Goal: Find specific page/section: Find specific page/section

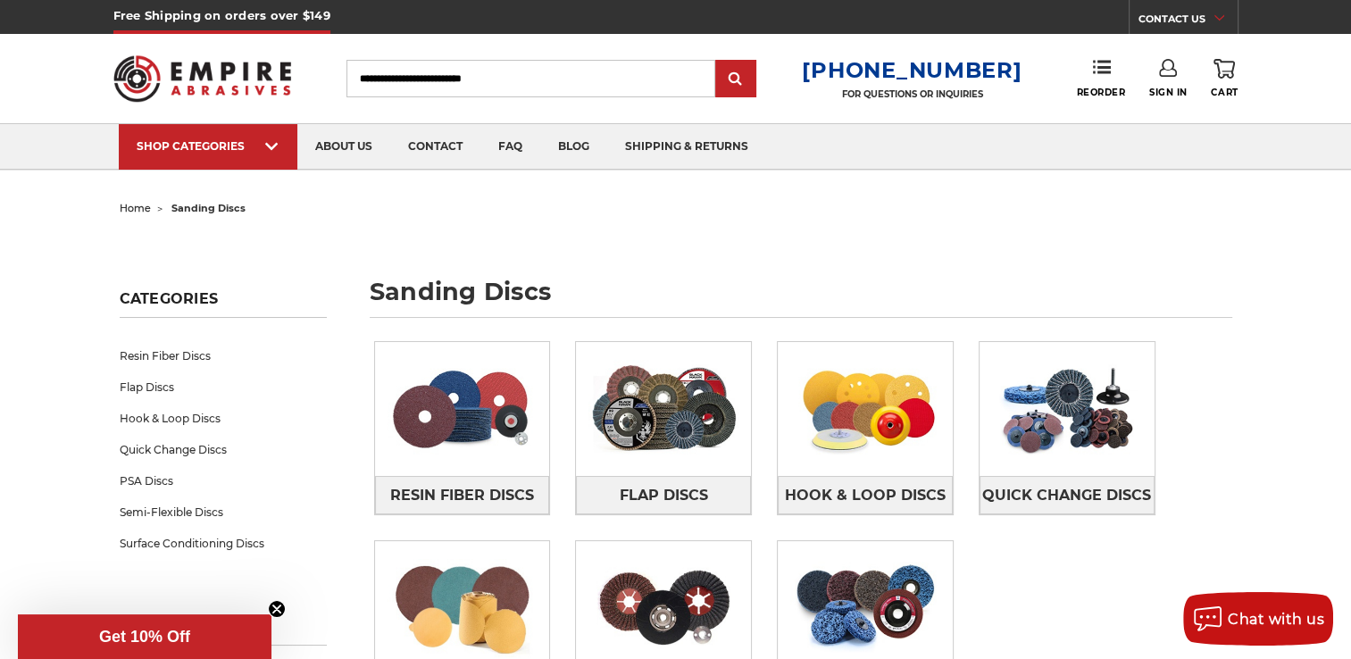
click at [536, 88] on input "Search" at bounding box center [531, 79] width 369 height 38
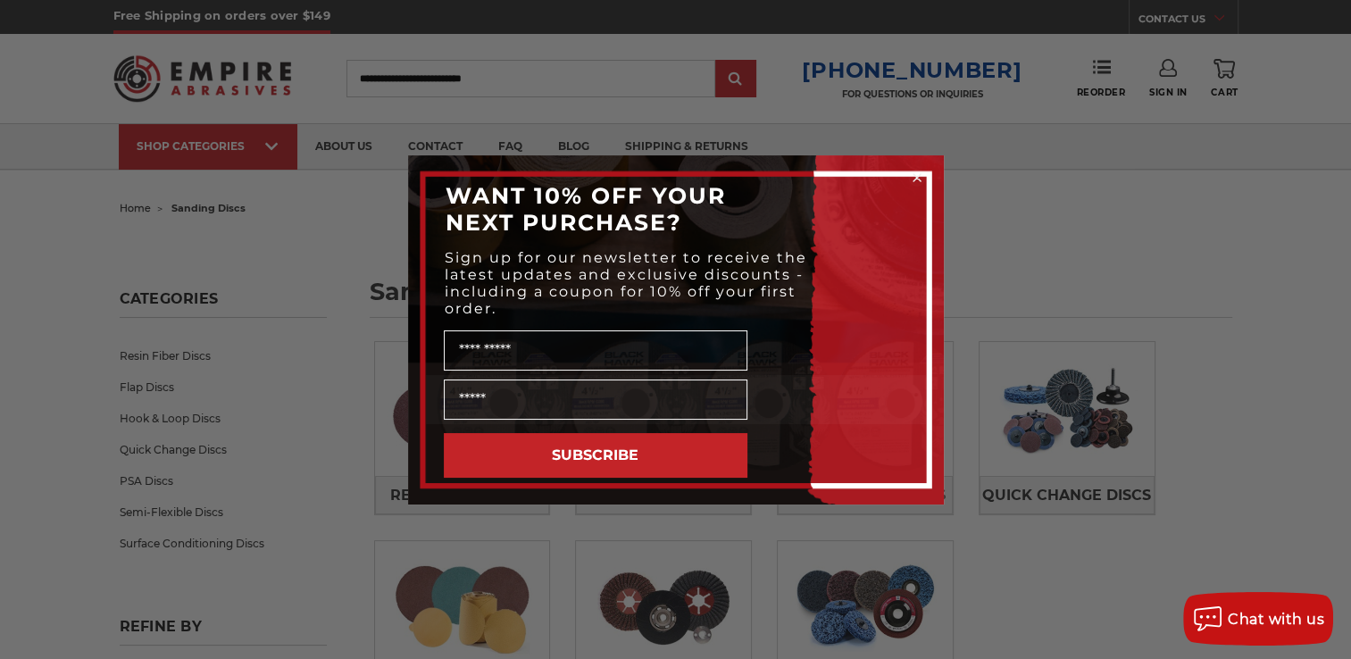
click at [915, 180] on circle "Close dialog" at bounding box center [916, 177] width 17 height 17
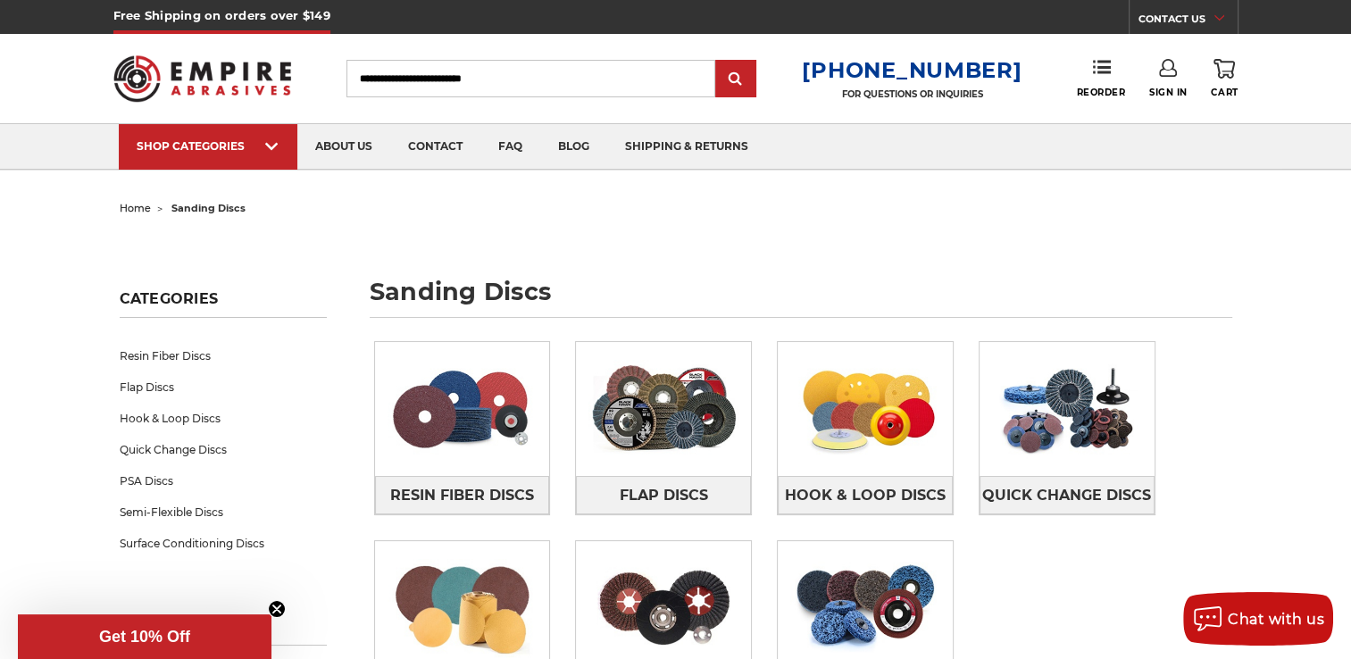
click at [667, 94] on input "Search" at bounding box center [531, 79] width 369 height 38
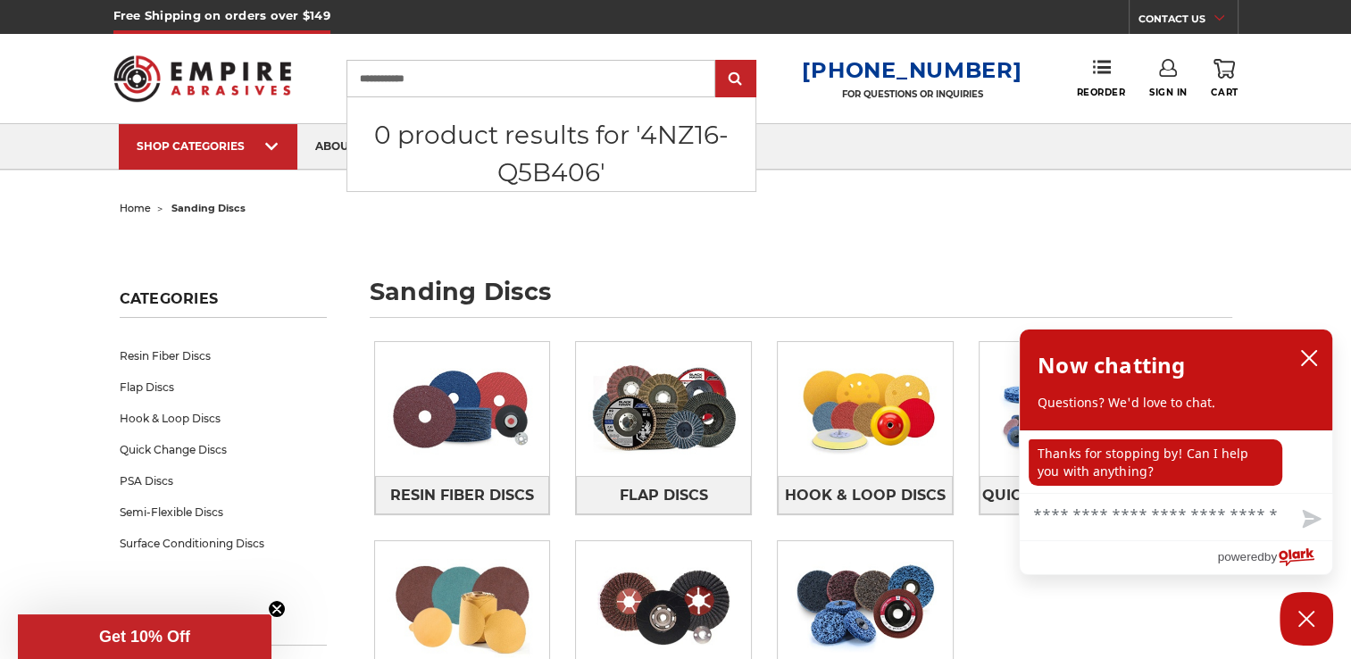
type input "**********"
click at [718, 62] on input "submit" at bounding box center [736, 80] width 36 height 36
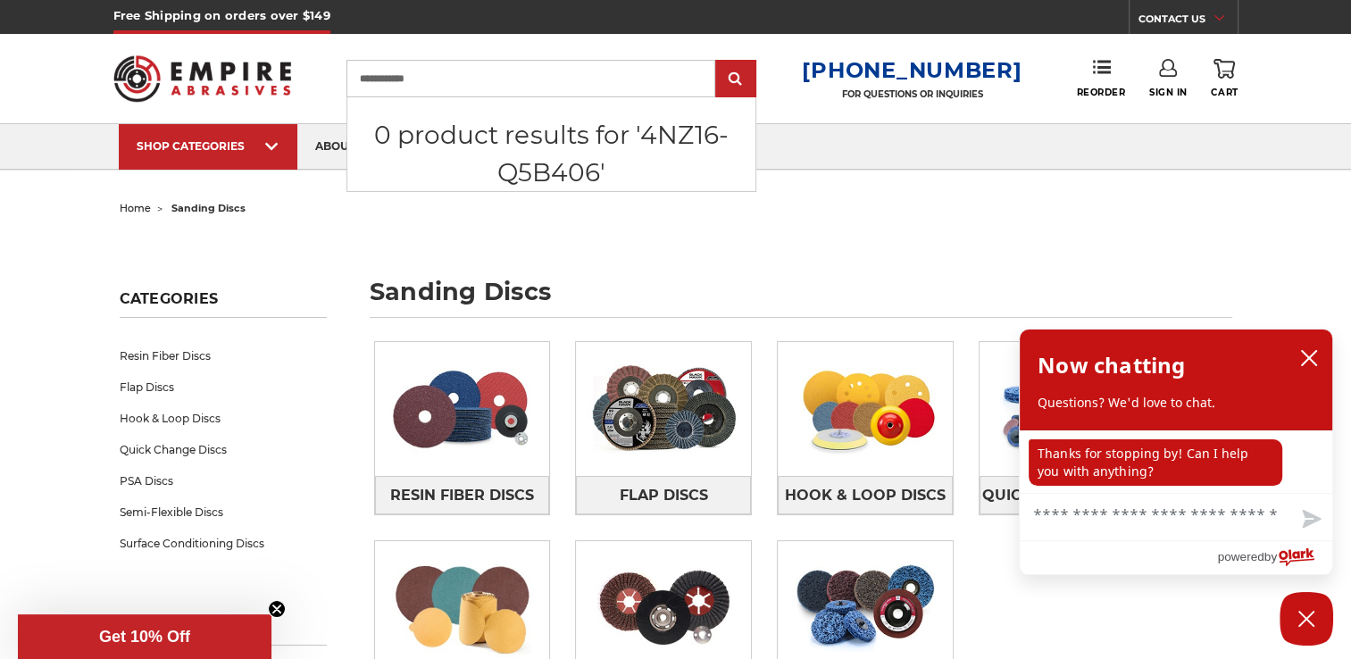
click at [718, 62] on input "submit" at bounding box center [736, 80] width 36 height 36
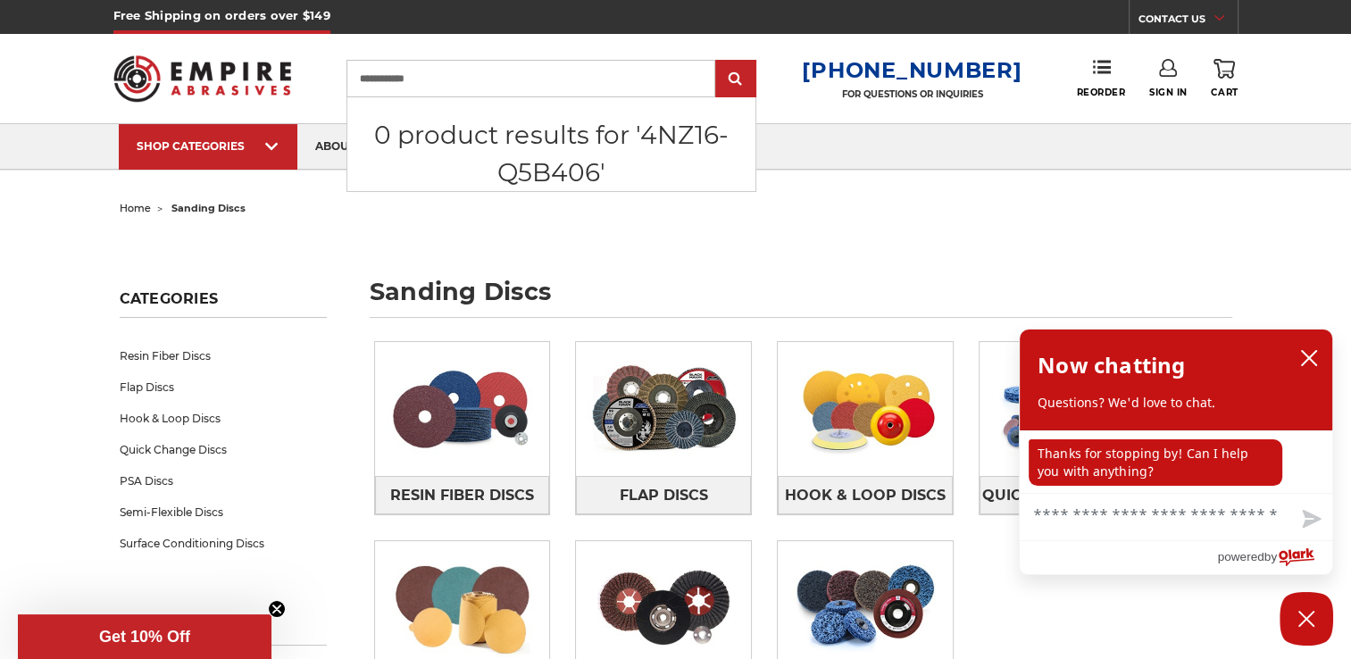
click at [718, 62] on input "submit" at bounding box center [736, 80] width 36 height 36
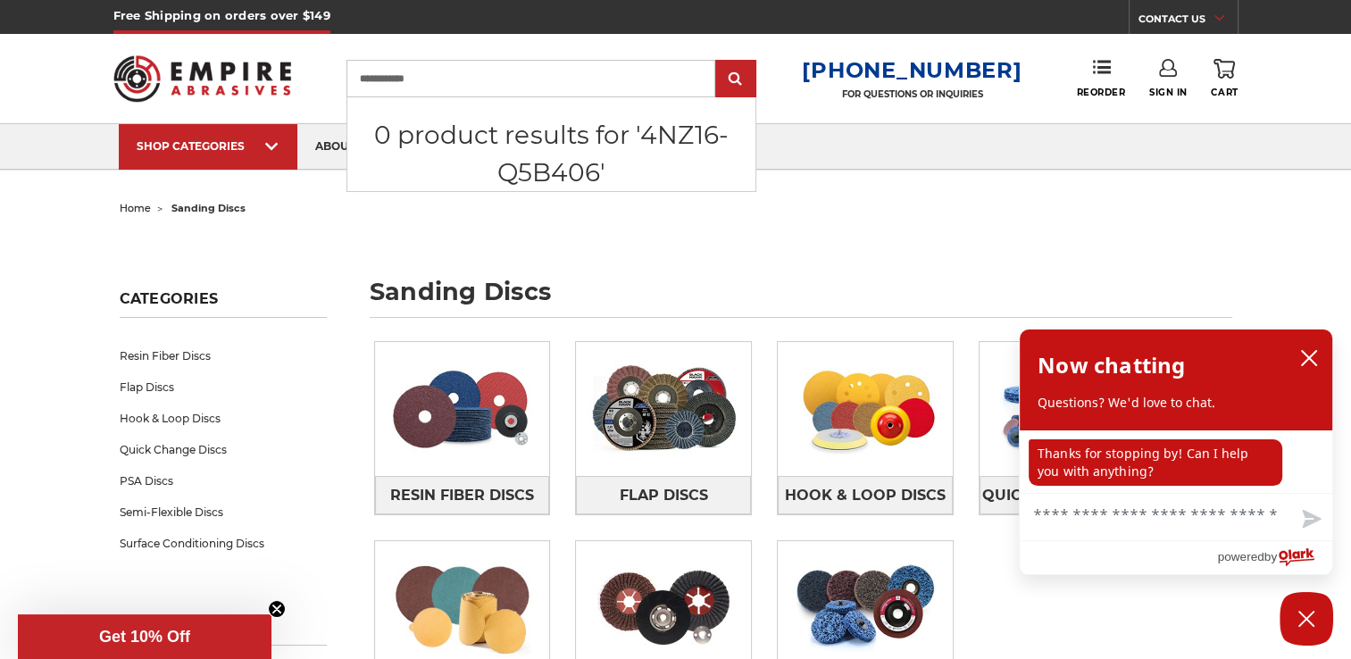
click at [718, 62] on input "submit" at bounding box center [736, 80] width 36 height 36
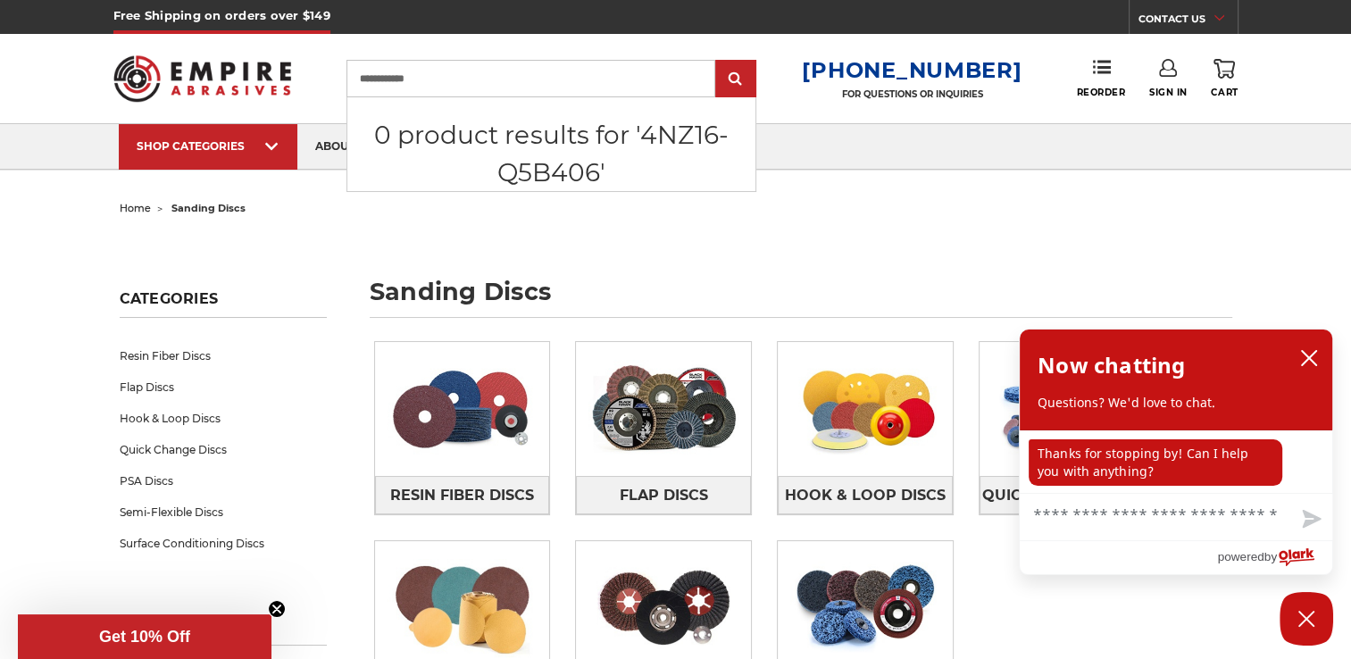
click at [718, 62] on input "submit" at bounding box center [736, 80] width 36 height 36
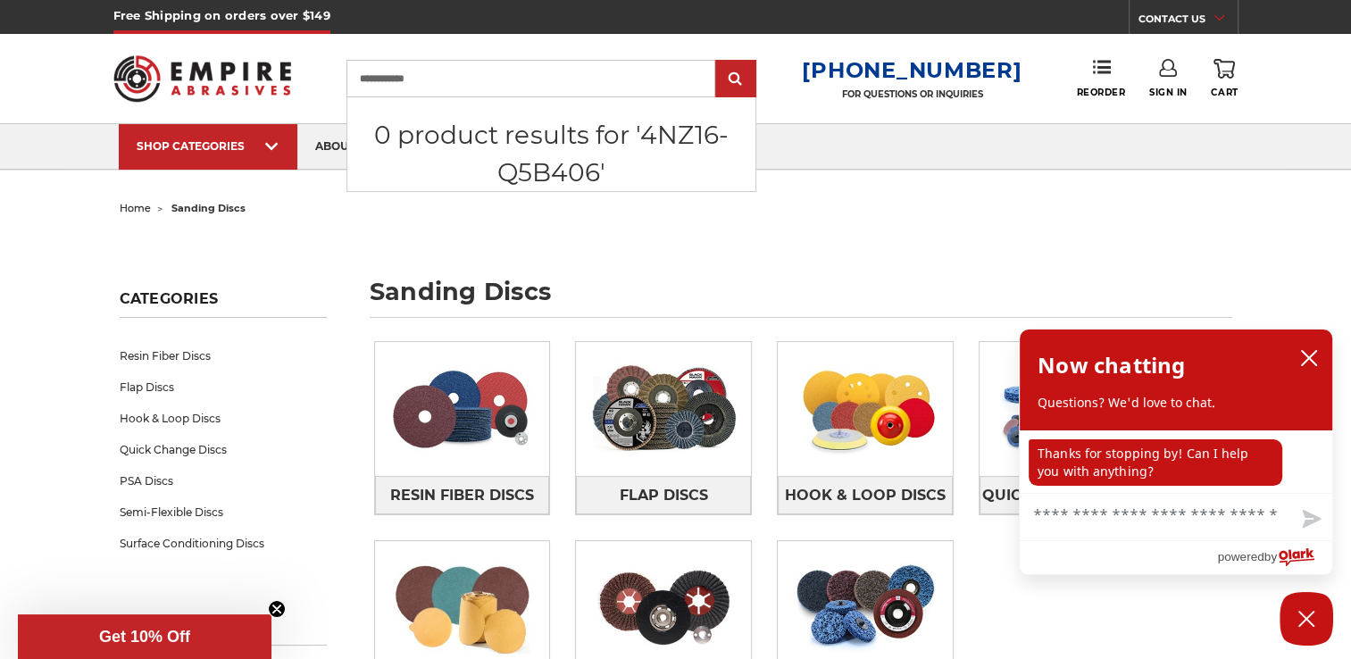
click at [718, 62] on input "submit" at bounding box center [736, 80] width 36 height 36
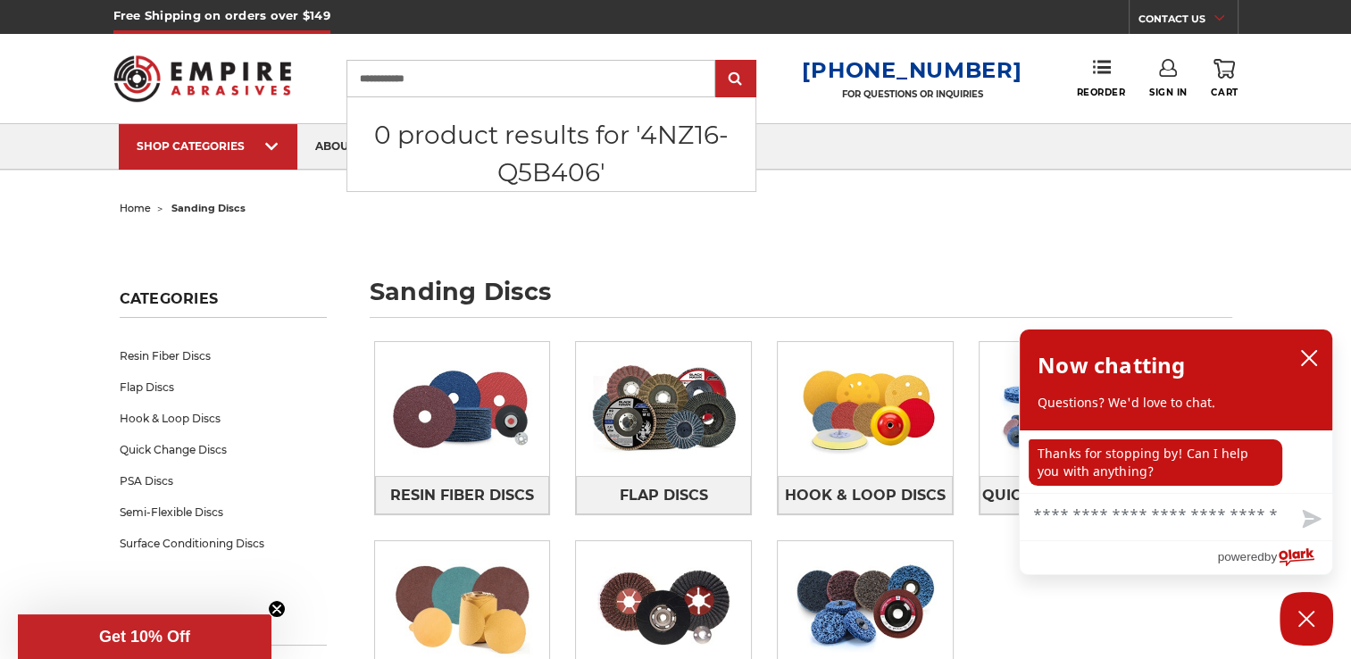
click at [718, 62] on input "submit" at bounding box center [736, 80] width 36 height 36
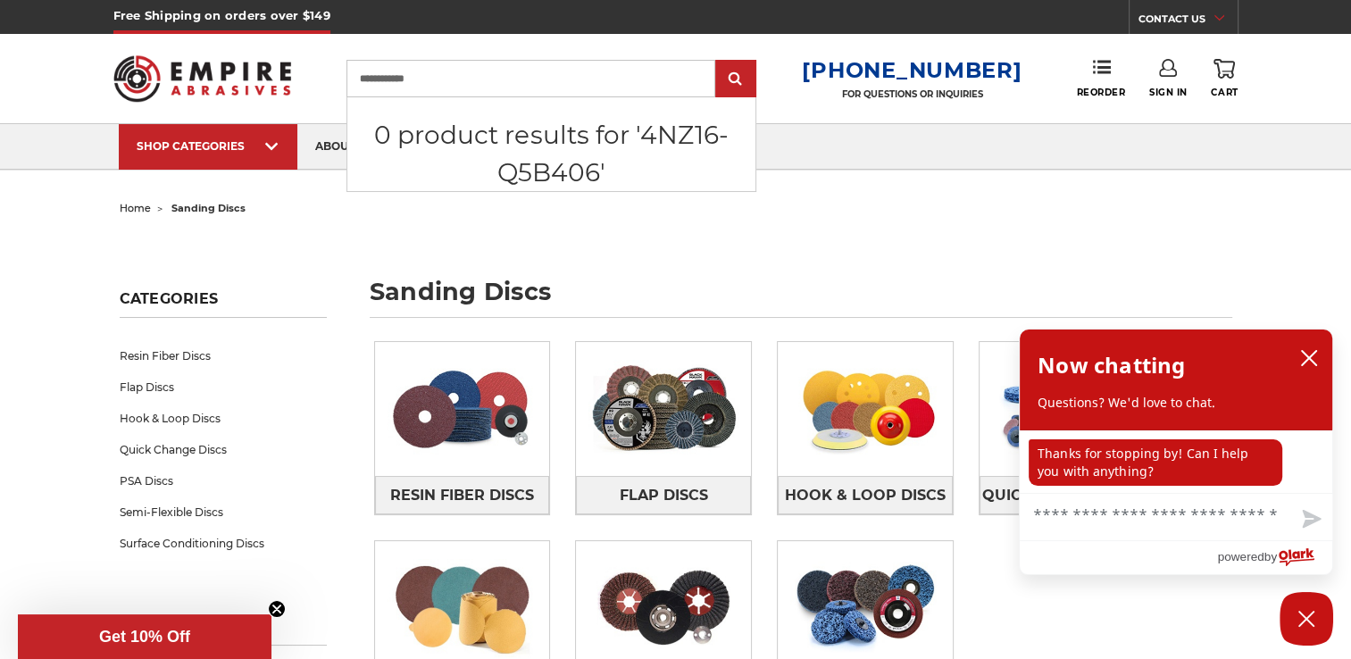
click at [718, 62] on input "submit" at bounding box center [736, 80] width 36 height 36
